Goal: Task Accomplishment & Management: Use online tool/utility

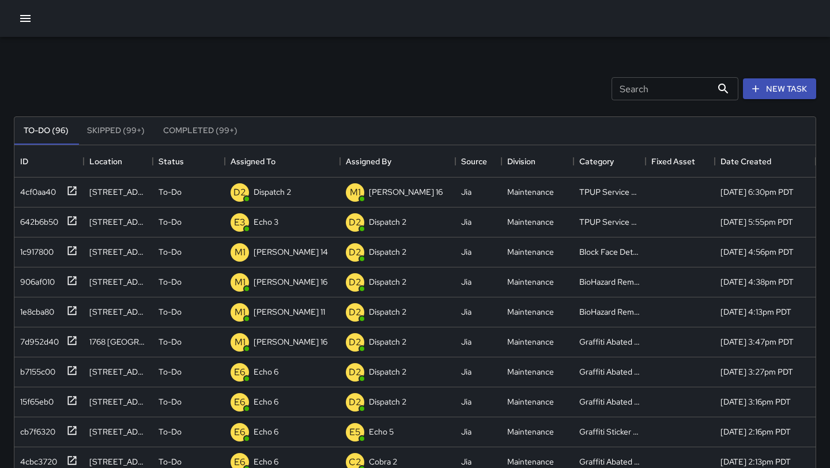
scroll to position [488, 801]
click at [300, 193] on div "D2 Dispatch 2" at bounding box center [282, 193] width 115 height 30
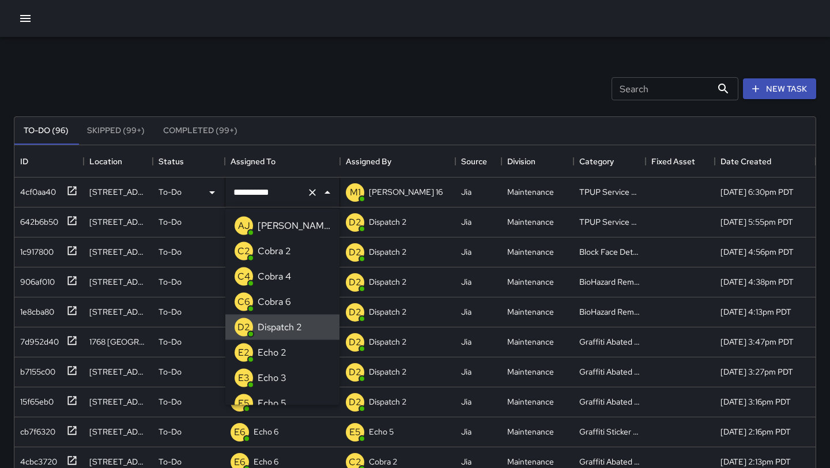
click at [310, 192] on icon "Clear" at bounding box center [313, 193] width 12 height 12
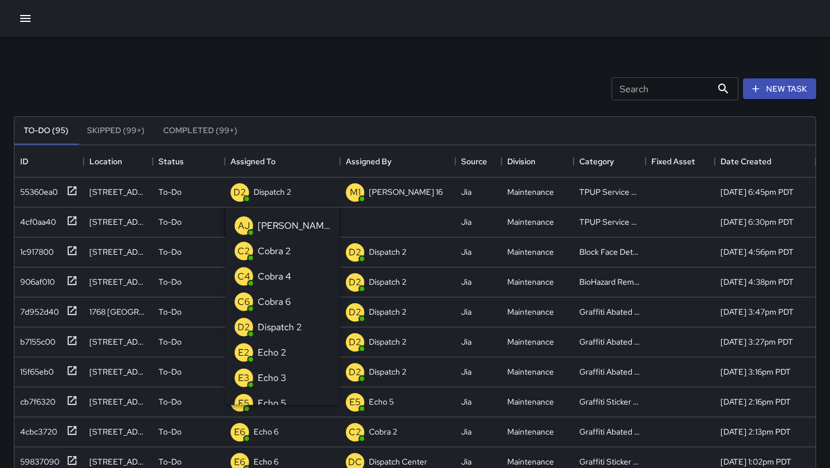
click at [284, 375] on p "Echo 3" at bounding box center [272, 378] width 29 height 14
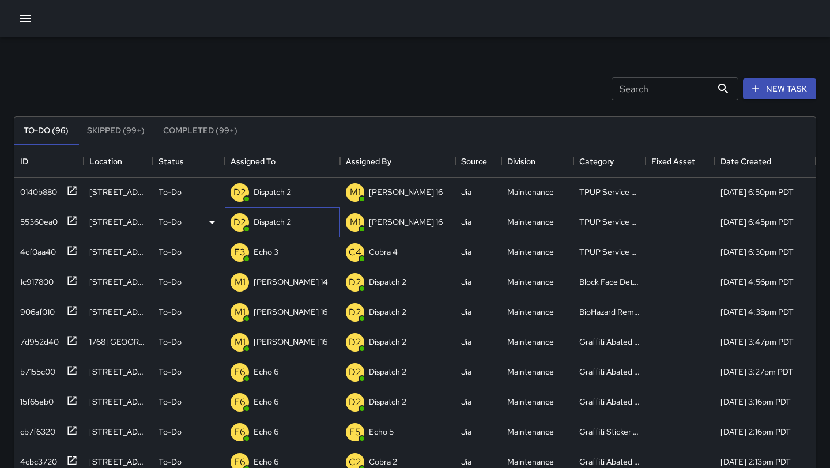
click at [293, 216] on div "Dispatch 2" at bounding box center [272, 222] width 42 height 16
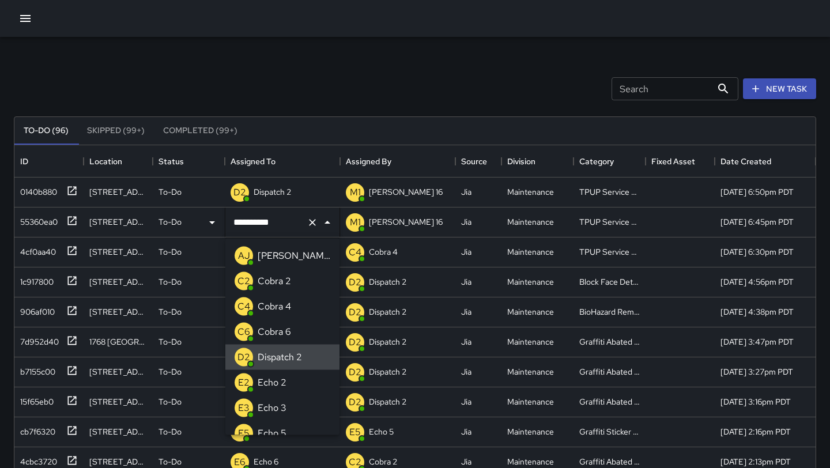
click at [315, 223] on icon "Clear" at bounding box center [313, 223] width 12 height 12
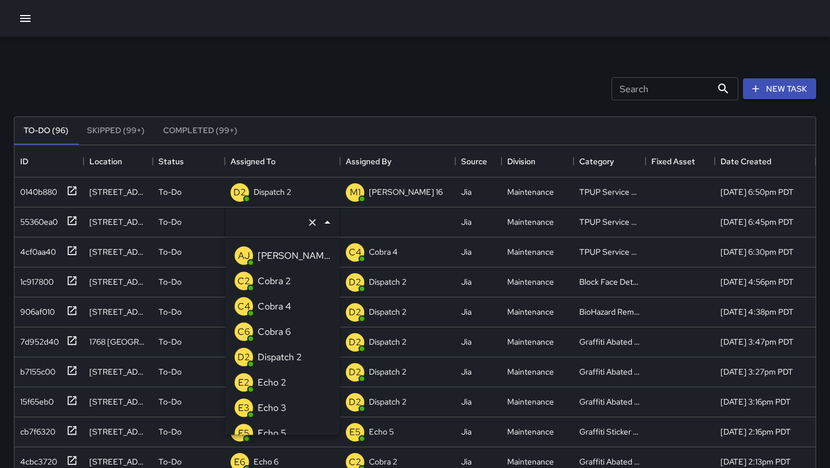
click at [291, 405] on li "E3 Echo 3" at bounding box center [282, 408] width 114 height 25
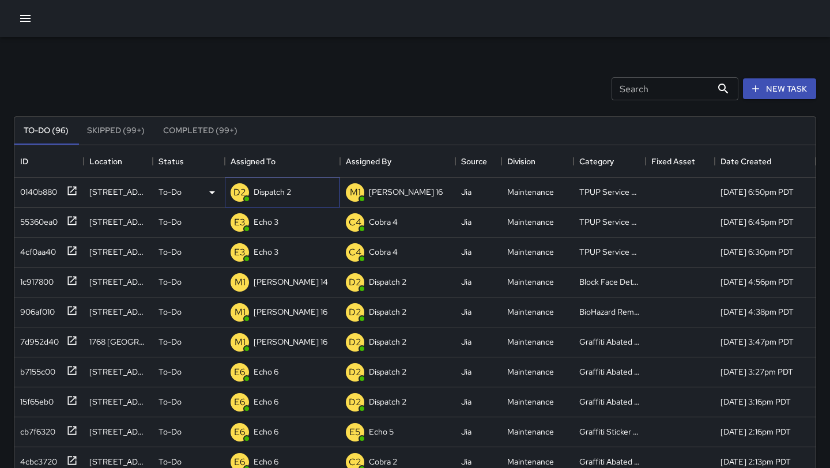
click at [309, 188] on div "D2 Dispatch 2" at bounding box center [282, 193] width 115 height 30
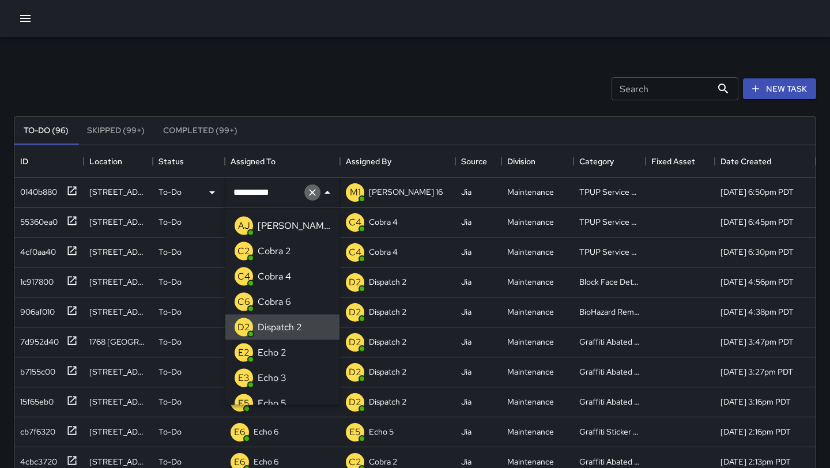
click at [311, 190] on icon "Clear" at bounding box center [313, 193] width 12 height 12
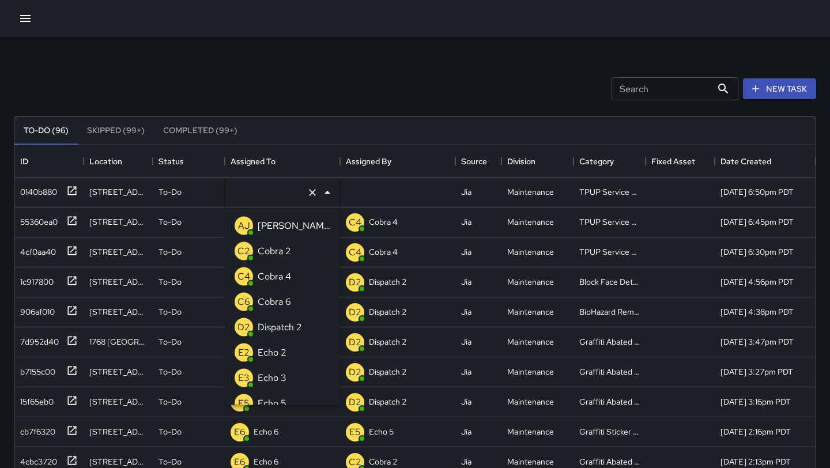
click at [284, 382] on p "Echo 3" at bounding box center [272, 378] width 29 height 14
